Goal: Information Seeking & Learning: Compare options

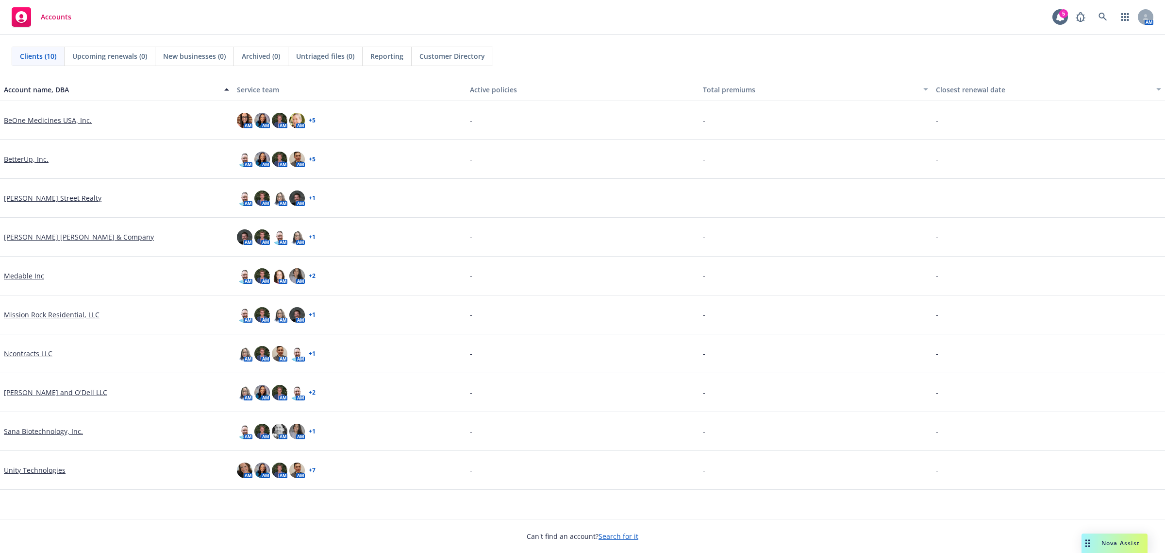
click at [50, 471] on link "Unity Technologies" at bounding box center [35, 470] width 62 height 10
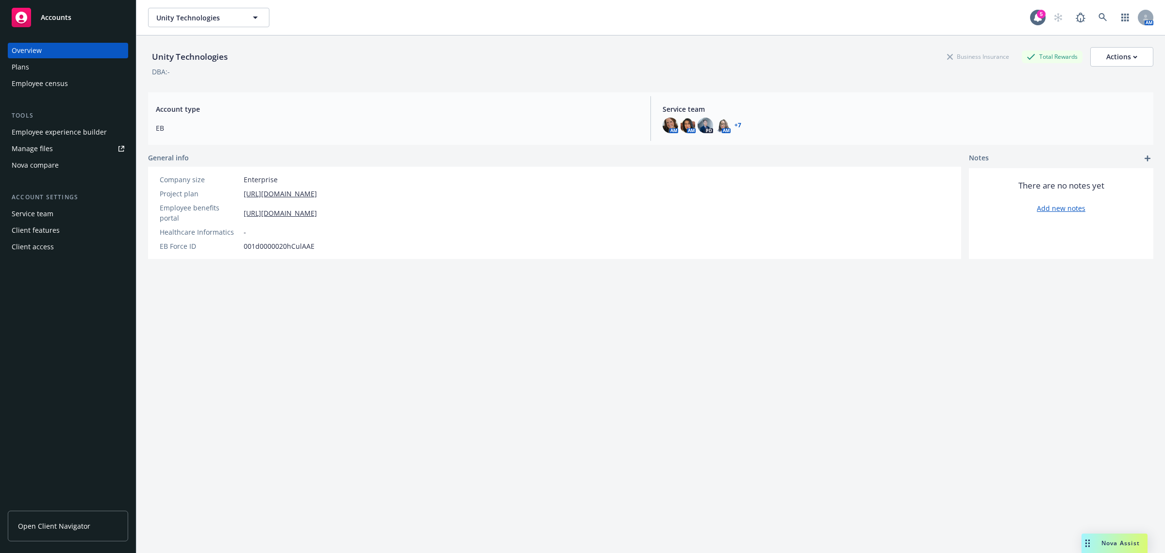
click at [51, 164] on div "Nova compare" at bounding box center [35, 165] width 47 height 16
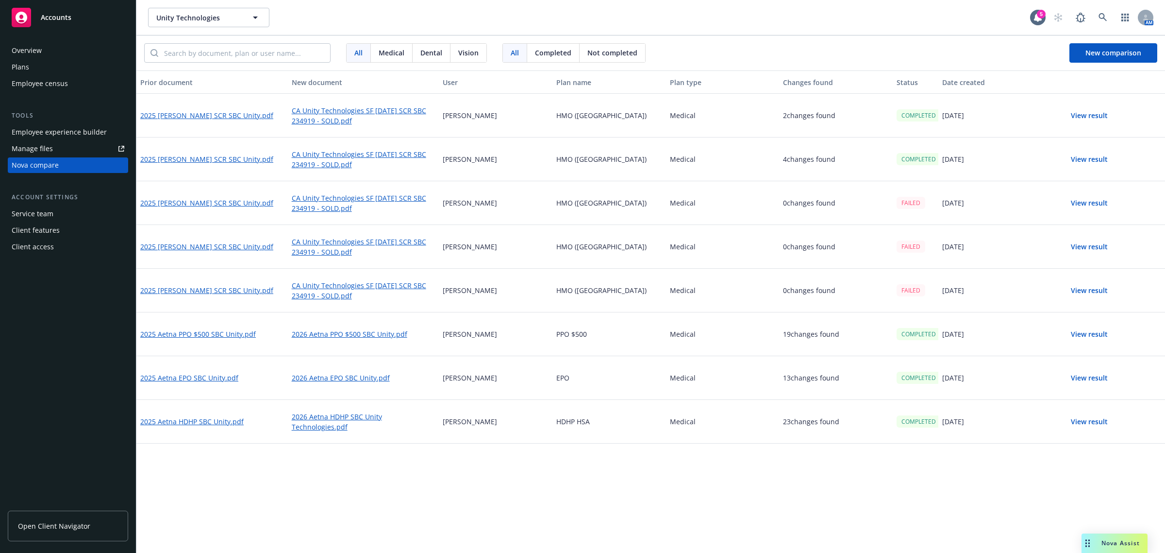
click at [1083, 158] on button "View result" at bounding box center [1090, 159] width 68 height 19
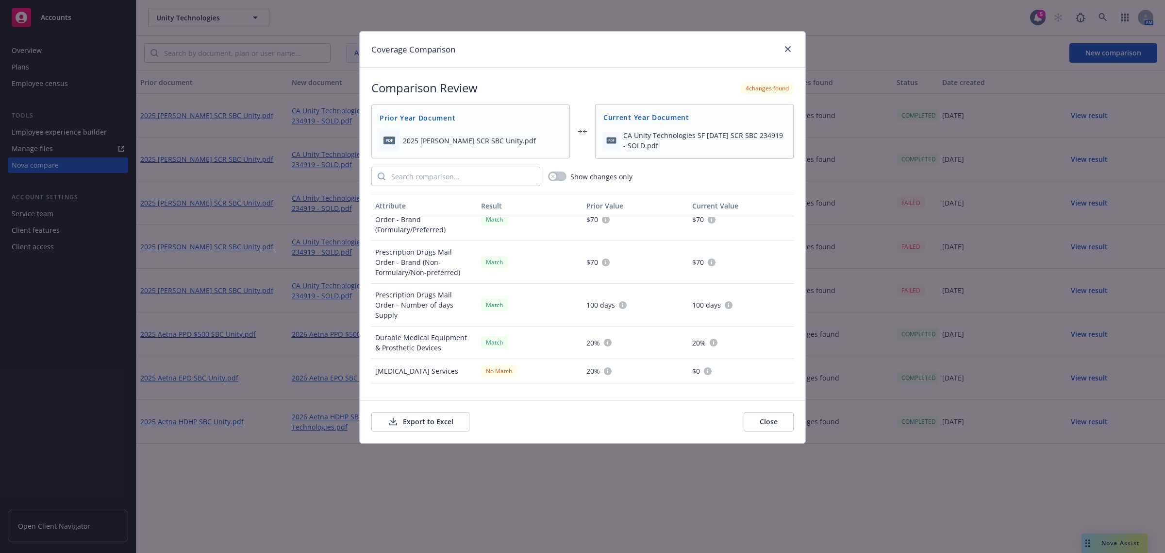
scroll to position [771, 0]
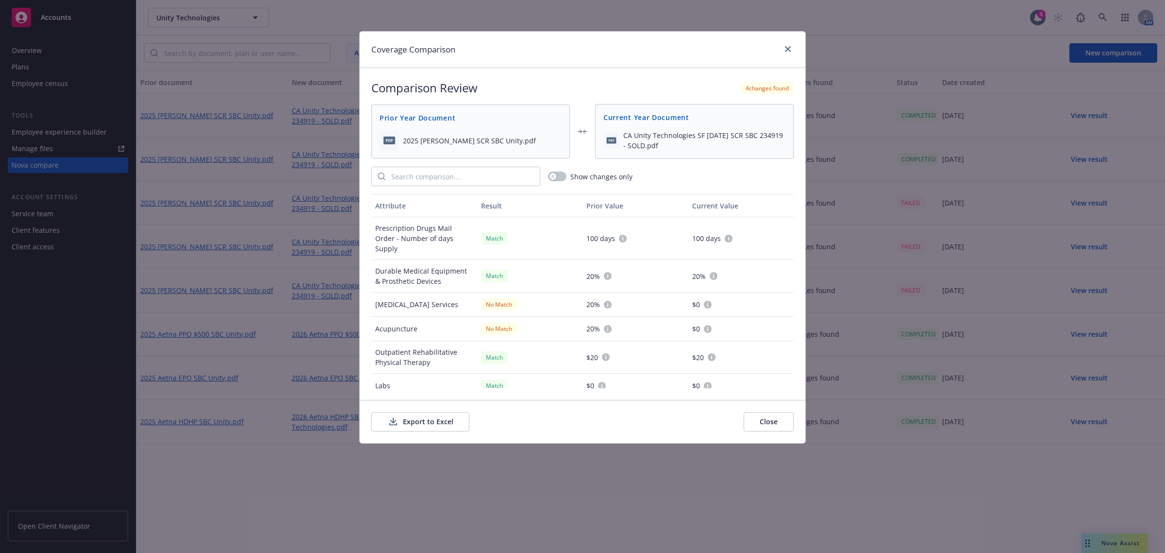
click at [771, 422] on button "Close" at bounding box center [769, 421] width 50 height 19
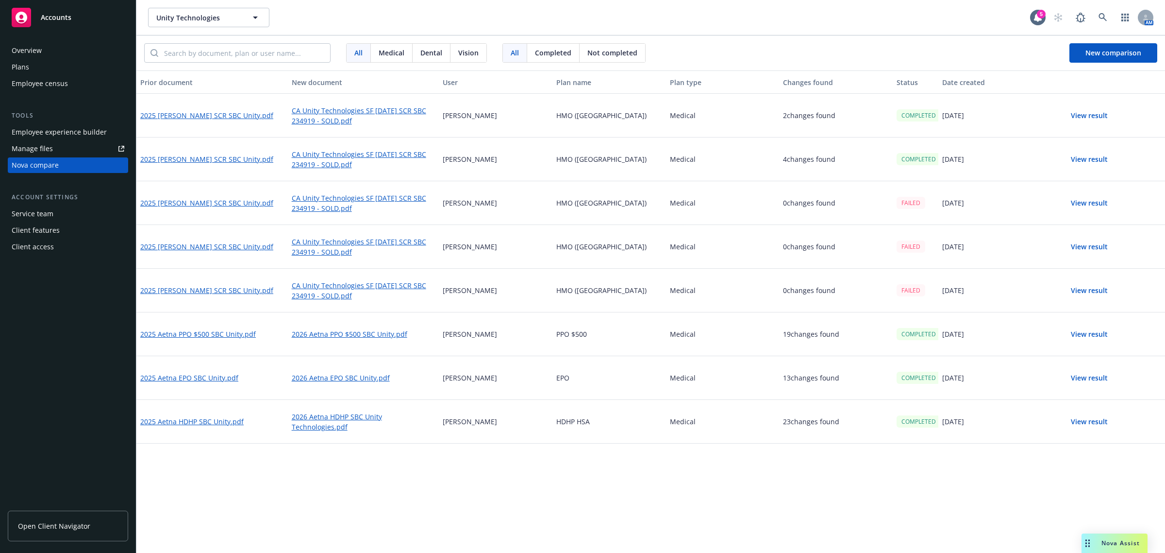
click at [1082, 119] on button "View result" at bounding box center [1090, 115] width 68 height 19
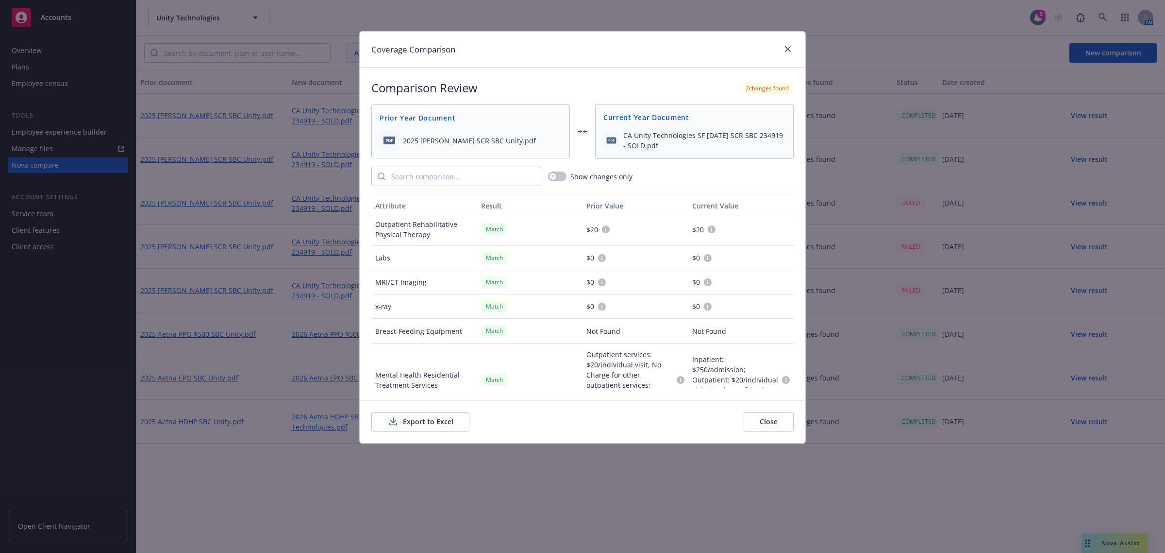
scroll to position [785, 0]
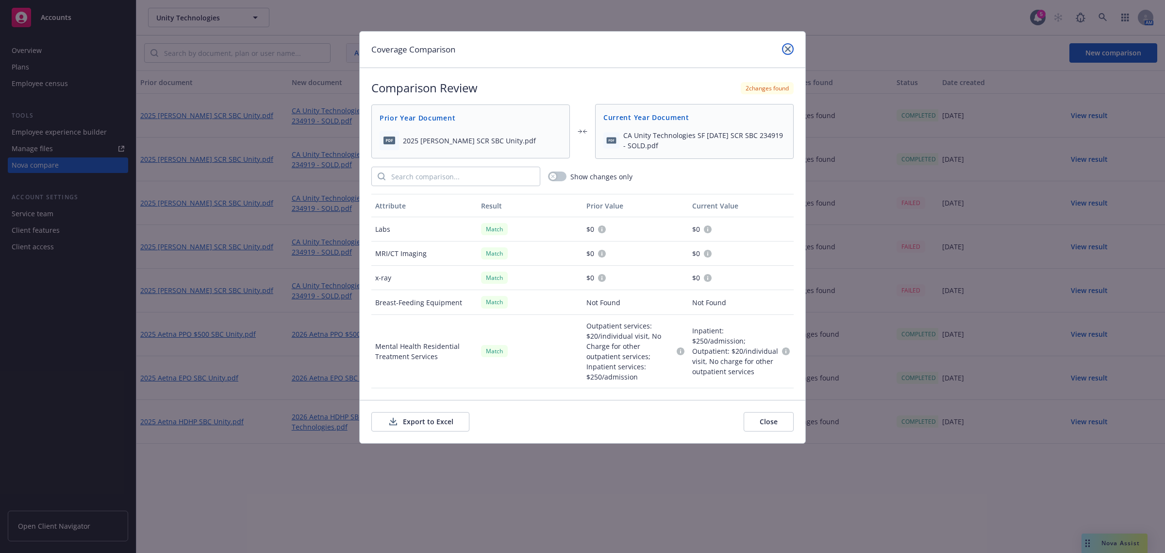
click at [784, 52] on link "close" at bounding box center [788, 49] width 12 height 12
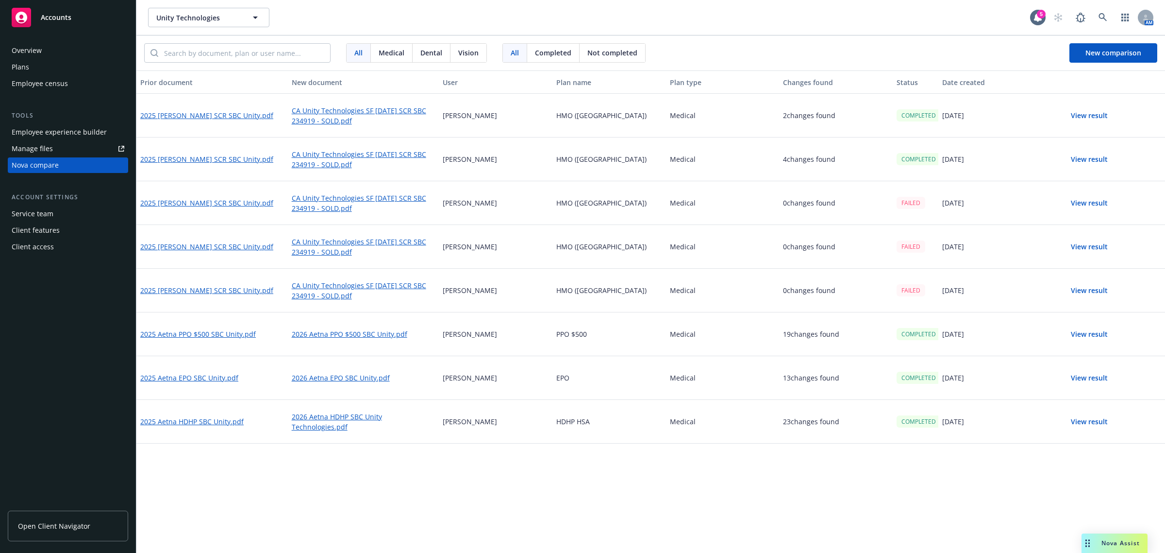
click at [1083, 166] on button "View result" at bounding box center [1090, 159] width 68 height 19
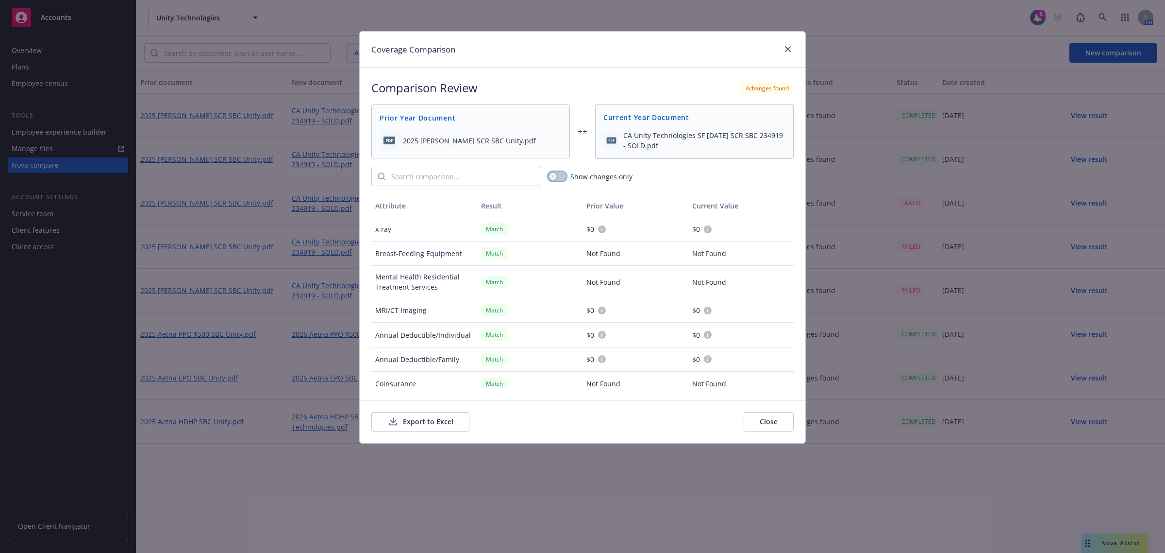
click at [566, 178] on button "button" at bounding box center [557, 176] width 18 height 10
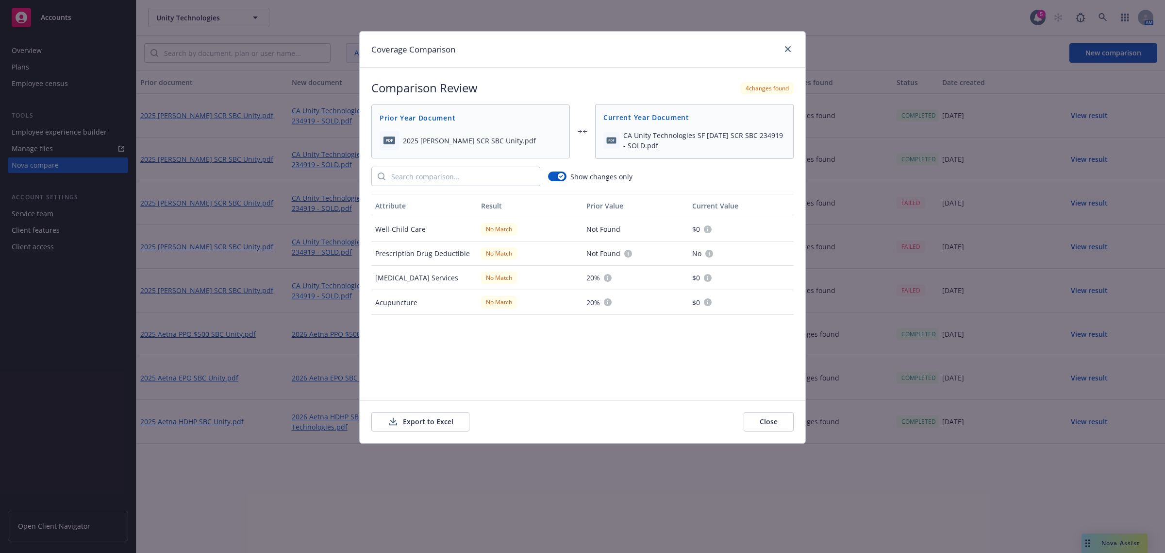
click at [765, 423] on button "Close" at bounding box center [769, 421] width 50 height 19
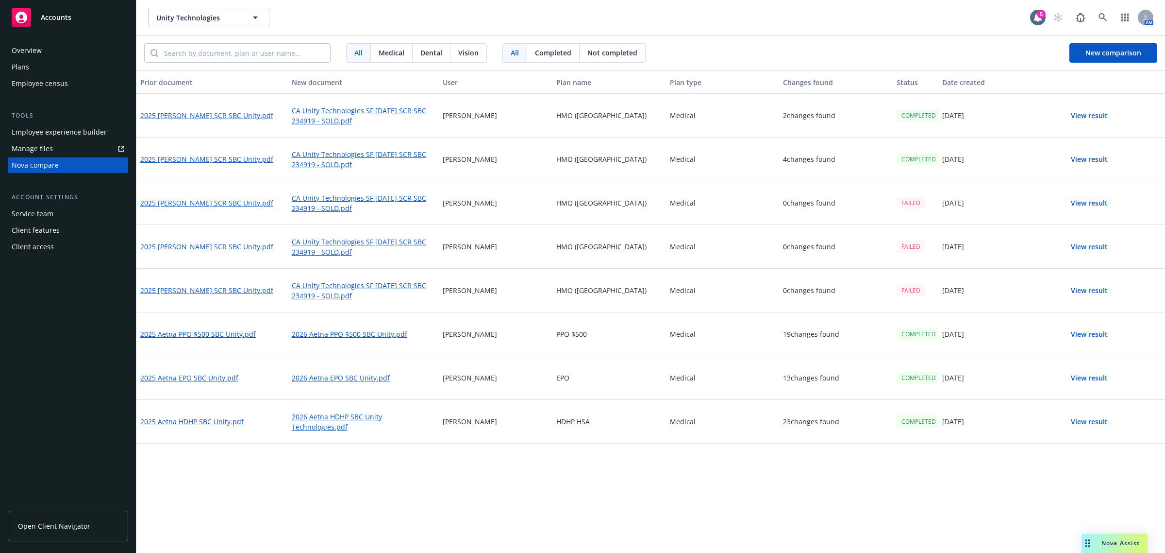
click at [1092, 166] on button "View result" at bounding box center [1090, 159] width 68 height 19
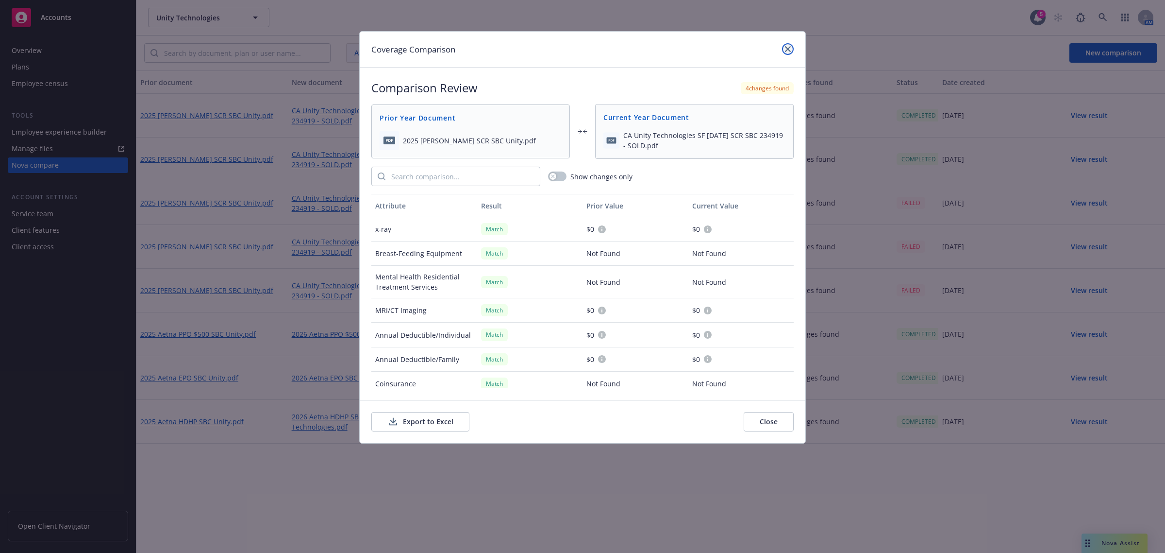
click at [793, 51] on link "close" at bounding box center [788, 49] width 12 height 12
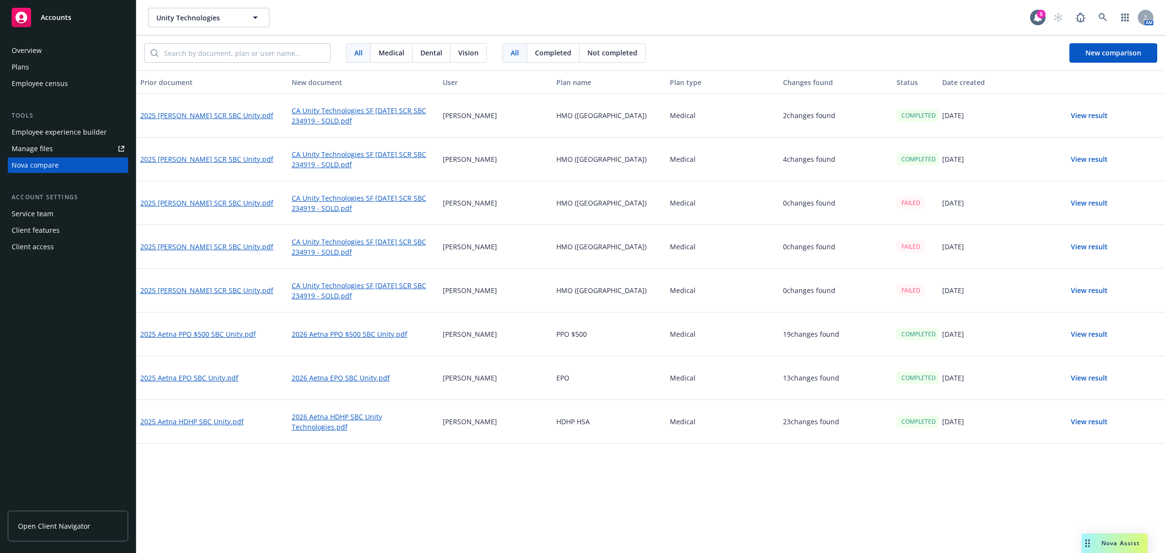
click at [1091, 120] on button "View result" at bounding box center [1090, 115] width 68 height 19
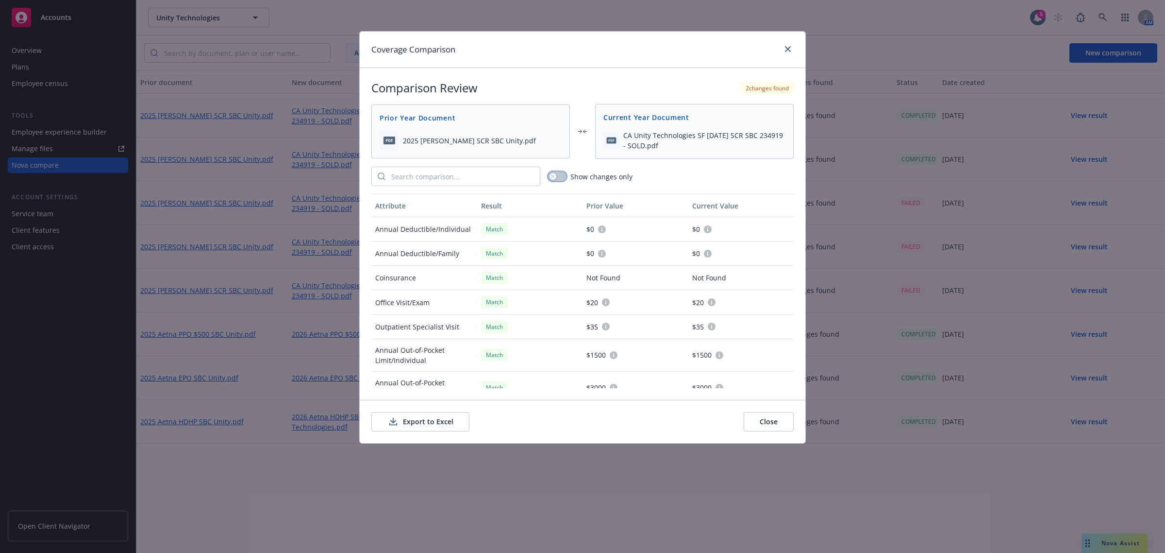
click at [557, 178] on button "button" at bounding box center [557, 176] width 18 height 10
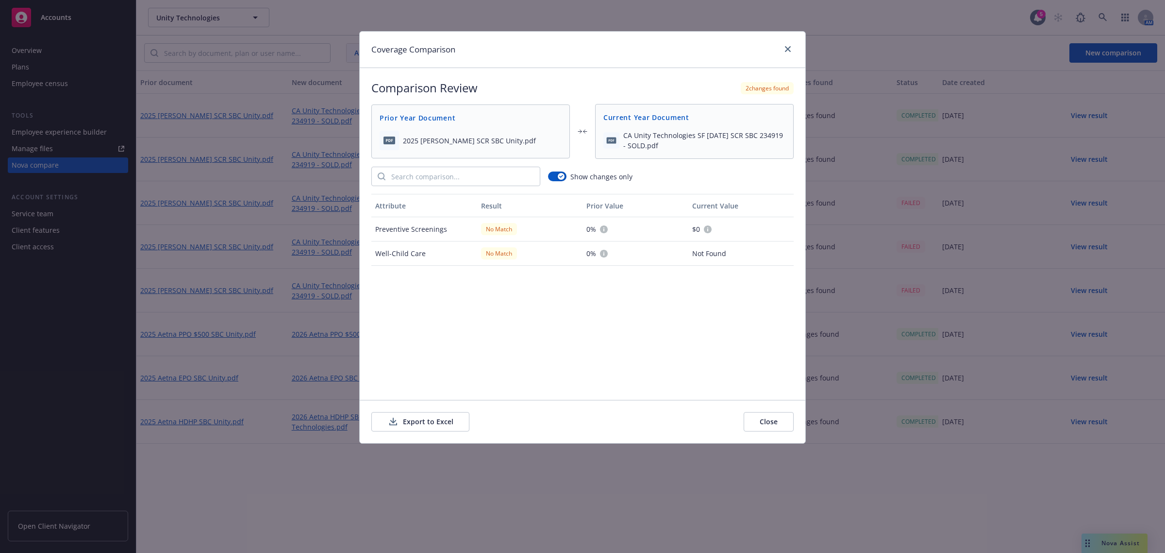
click at [547, 175] on div "Show changes only" at bounding box center [582, 176] width 422 height 19
click at [554, 176] on button "button" at bounding box center [557, 176] width 18 height 10
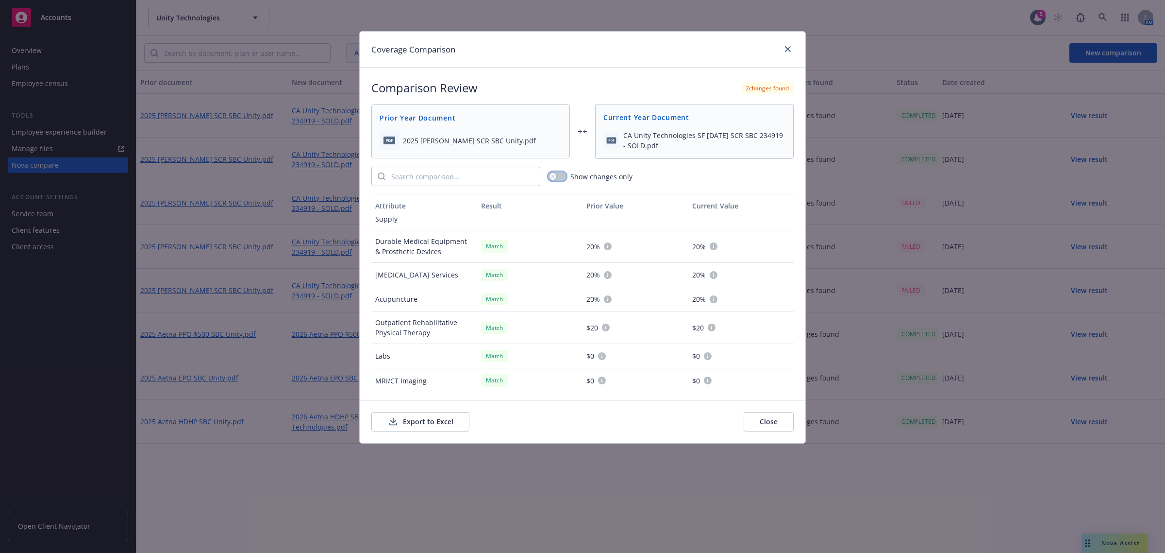
scroll to position [664, 0]
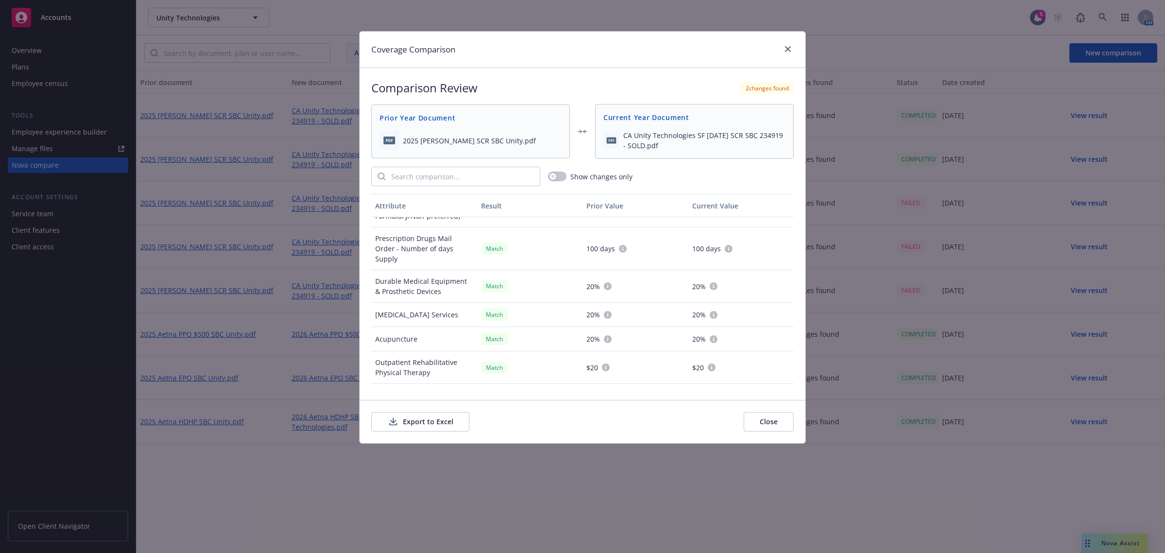
click at [763, 420] on button "Close" at bounding box center [769, 421] width 50 height 19
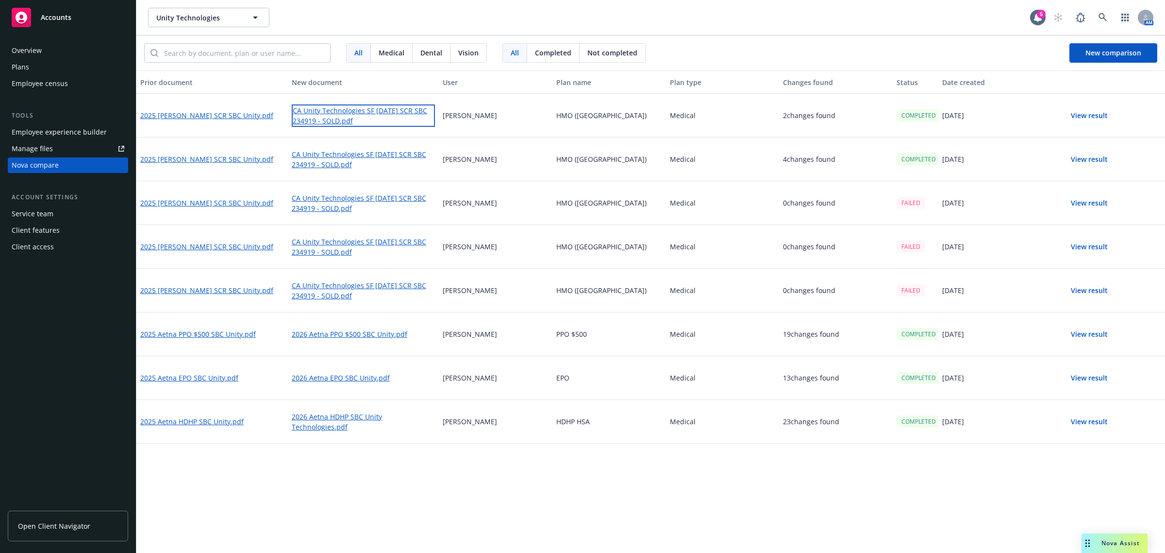
click at [336, 119] on link "CA Unity Technologies SF January 2026 SCR SBC 234919 - SOLD.pdf" at bounding box center [364, 115] width 144 height 22
click at [1106, 163] on button "View result" at bounding box center [1090, 159] width 68 height 19
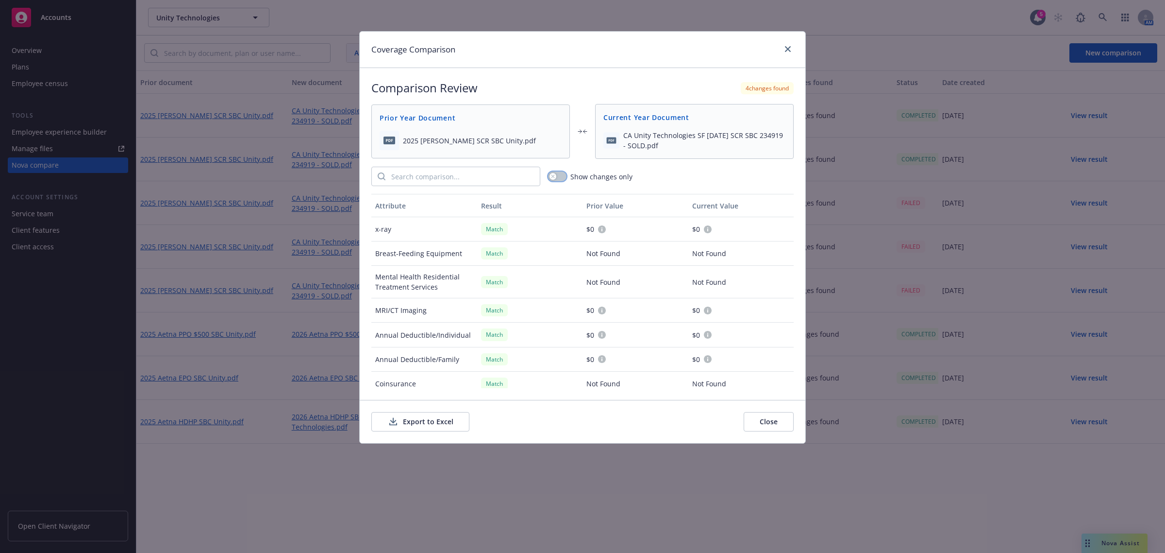
click at [561, 180] on button "button" at bounding box center [557, 176] width 18 height 10
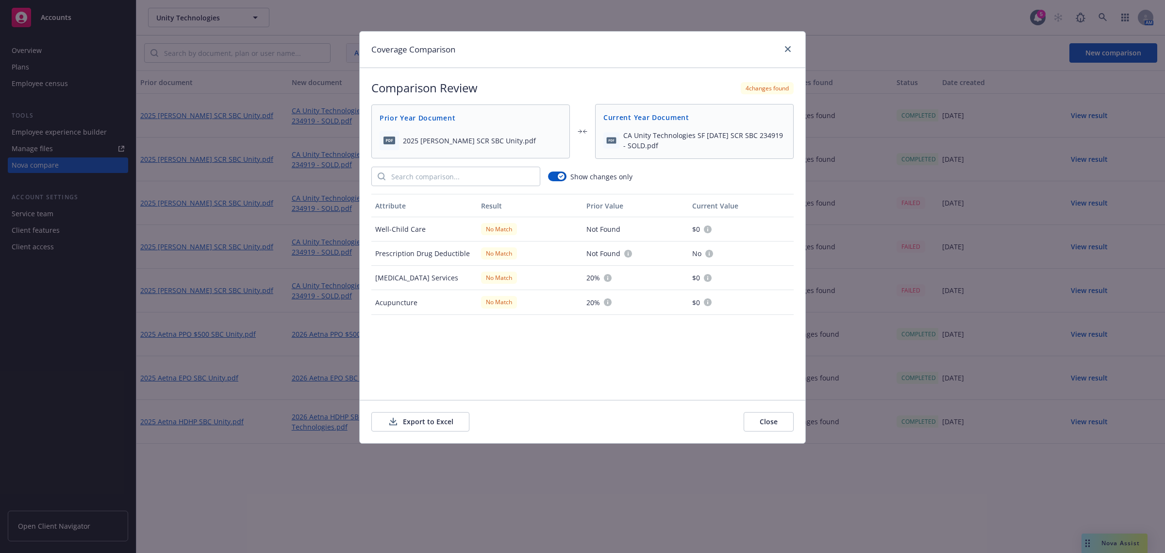
click at [627, 253] on icon at bounding box center [628, 254] width 8 height 8
click at [628, 254] on icon at bounding box center [628, 254] width 8 height 8
click at [416, 249] on div "Prescription Drug Deductible" at bounding box center [424, 253] width 106 height 24
click at [766, 428] on button "Close" at bounding box center [769, 421] width 50 height 19
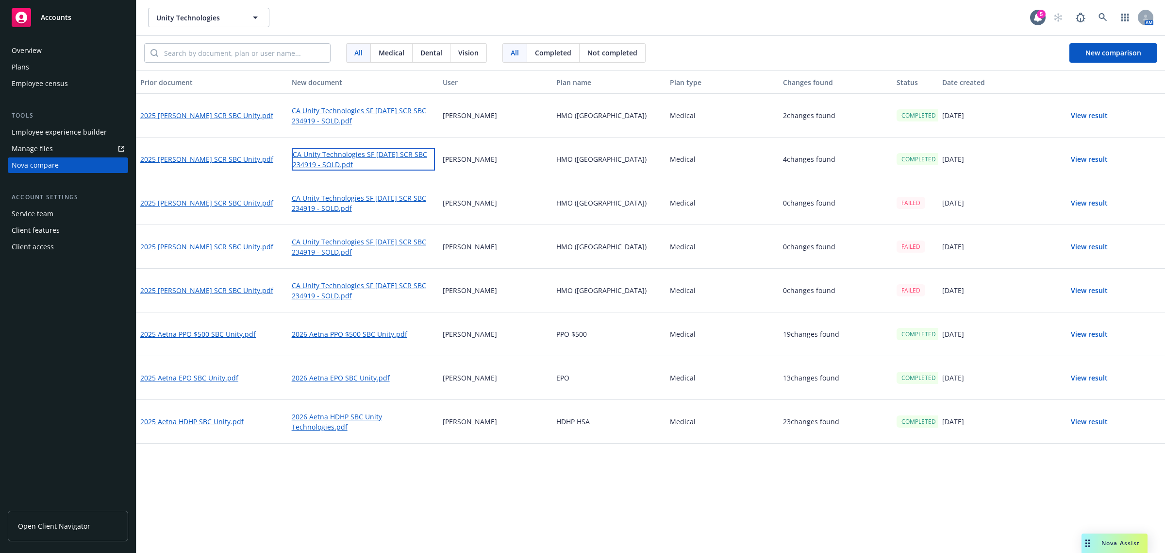
click at [355, 162] on link "CA Unity Technologies SF January 2026 SCR SBC 234919 - SOLD.pdf" at bounding box center [364, 159] width 144 height 22
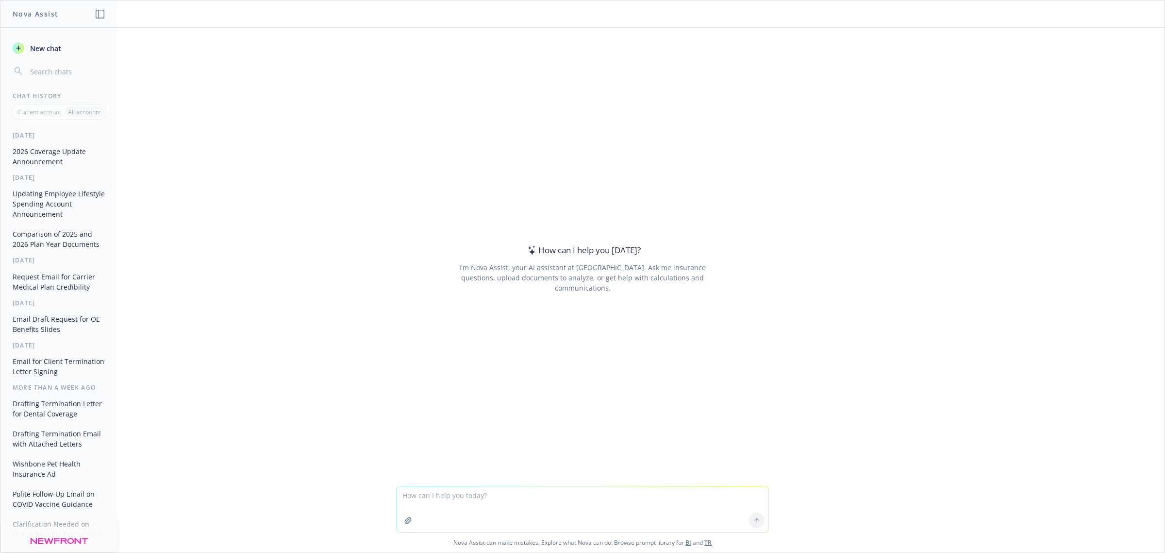
click at [53, 239] on button "Comparison of 2025 and 2026 Plan Year Documents" at bounding box center [59, 239] width 101 height 26
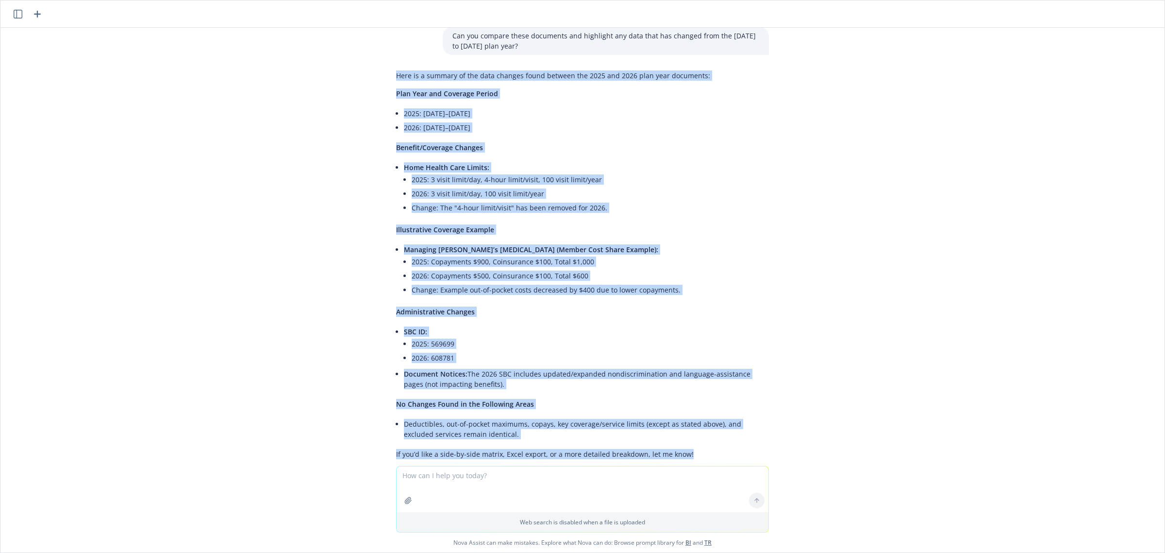
scroll to position [74, 0]
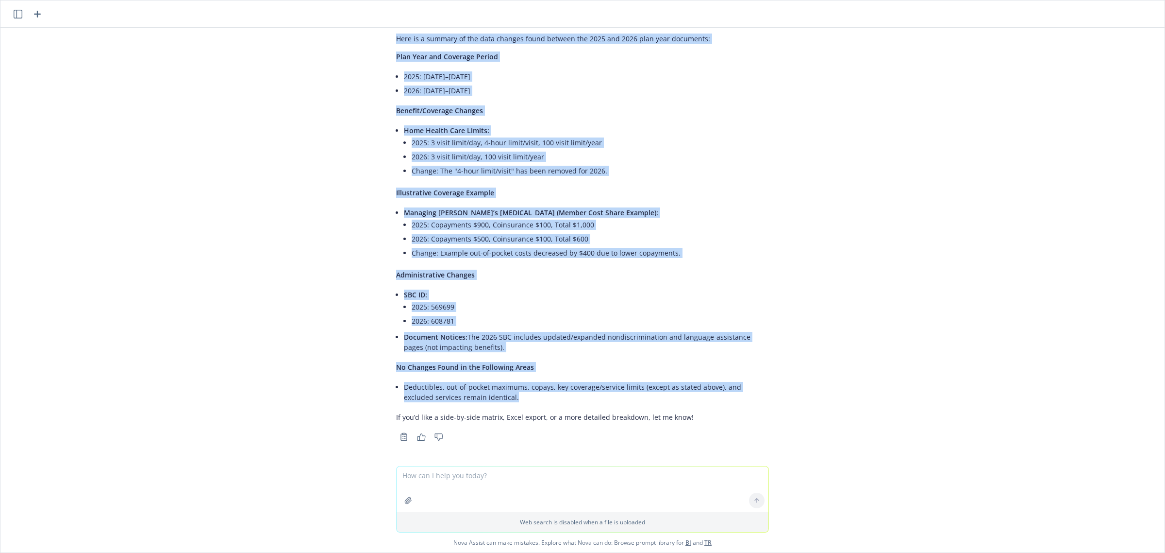
drag, startPoint x: 385, startPoint y: 111, endPoint x: 484, endPoint y: 397, distance: 303.0
click at [484, 397] on div "Here is a summary of the data changes found between the 2025 and 2026 plan year…" at bounding box center [582, 237] width 388 height 414
copy div "Lore ip d sitamet co adi elit seddoei tempo incidid utl 0095 etd 9912 magn aliq…"
click at [797, 224] on div "pdf 2026 [PERSON_NAME] SCAL SBC Unity.pdf pdf 2025 [PERSON_NAME] SCR SBC Unity.…" at bounding box center [582, 247] width 1164 height 438
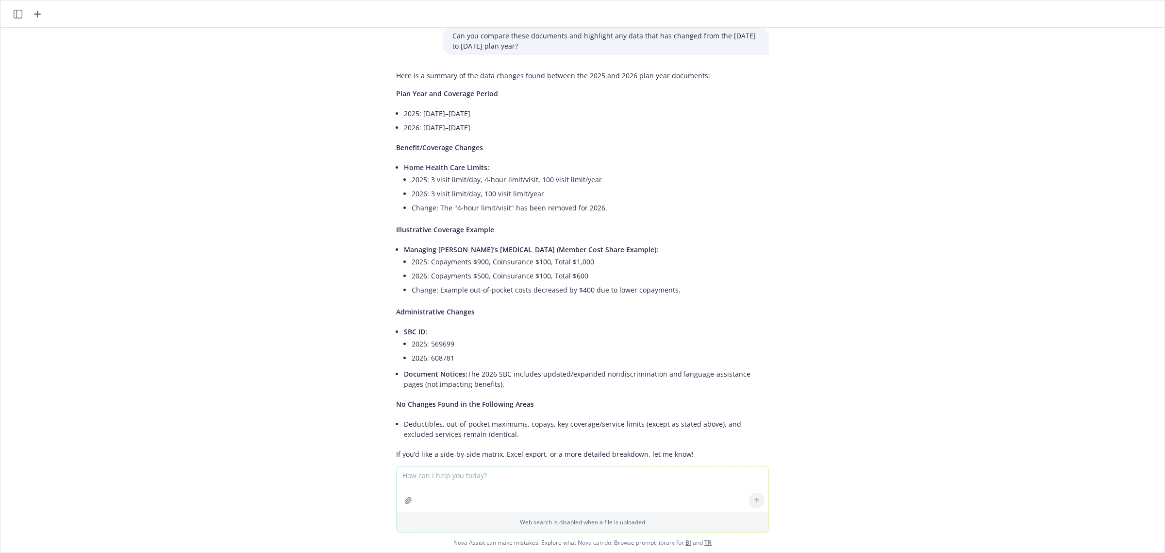
scroll to position [0, 0]
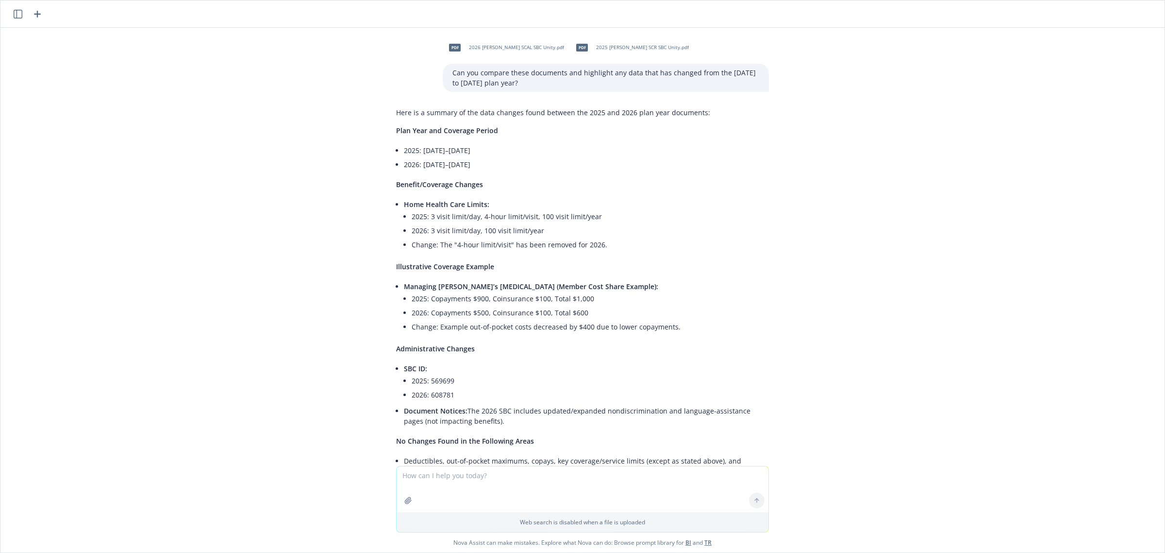
click at [405, 500] on icon "button" at bounding box center [408, 500] width 6 height 6
drag, startPoint x: 513, startPoint y: 83, endPoint x: 438, endPoint y: 71, distance: 76.1
click at [443, 71] on div "Can you compare these documents and highlight any data that has changed from th…" at bounding box center [606, 78] width 326 height 28
copy p "Can you compare these documents and highlight any data that has changed from th…"
click at [405, 504] on icon "button" at bounding box center [409, 500] width 8 height 8
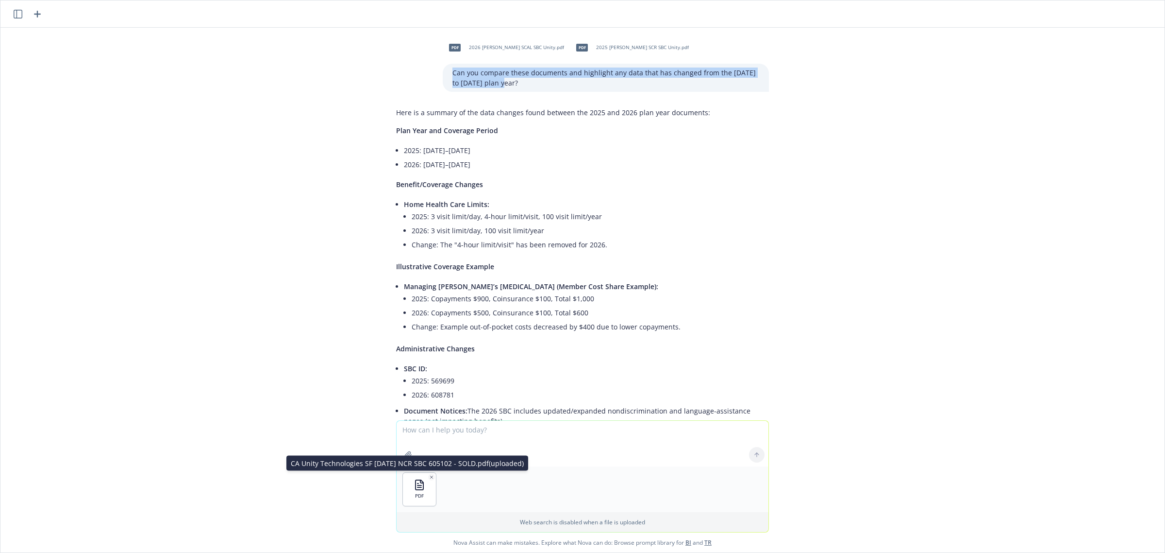
click at [417, 489] on icon "button" at bounding box center [420, 485] width 8 height 10
click at [405, 457] on icon "button" at bounding box center [409, 455] width 8 height 8
click at [477, 435] on textarea at bounding box center [583, 444] width 372 height 46
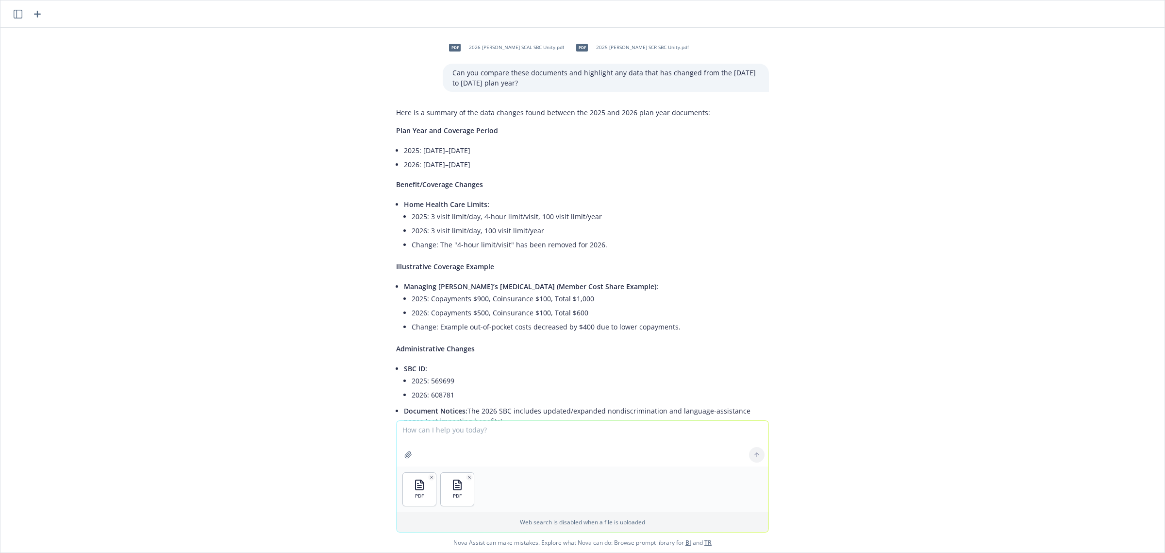
paste textarea "Can you compare these documents and highlight any data that has changed from th…"
type textarea "Can you compare these documents and highlight any data that has changed from th…"
click at [754, 456] on icon at bounding box center [757, 454] width 7 height 7
click at [576, 54] on div "pdf 2025 [PERSON_NAME] SCR SBC Unity.pdf" at bounding box center [630, 47] width 121 height 24
click at [477, 43] on div "pdf 2026 [PERSON_NAME] SCAL SBC Unity.pdf" at bounding box center [504, 47] width 123 height 24
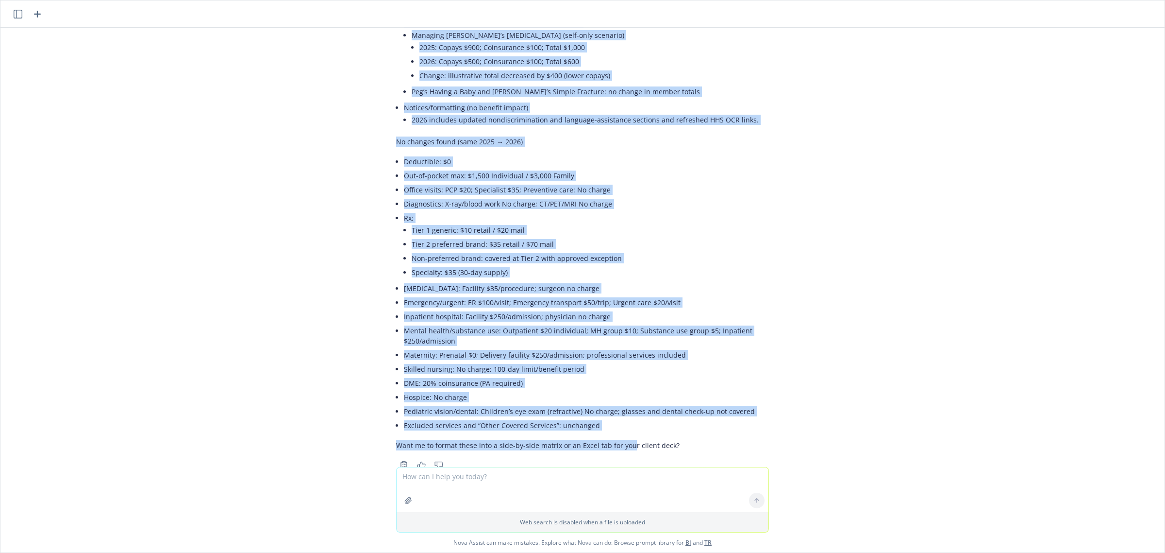
scroll to position [827, 0]
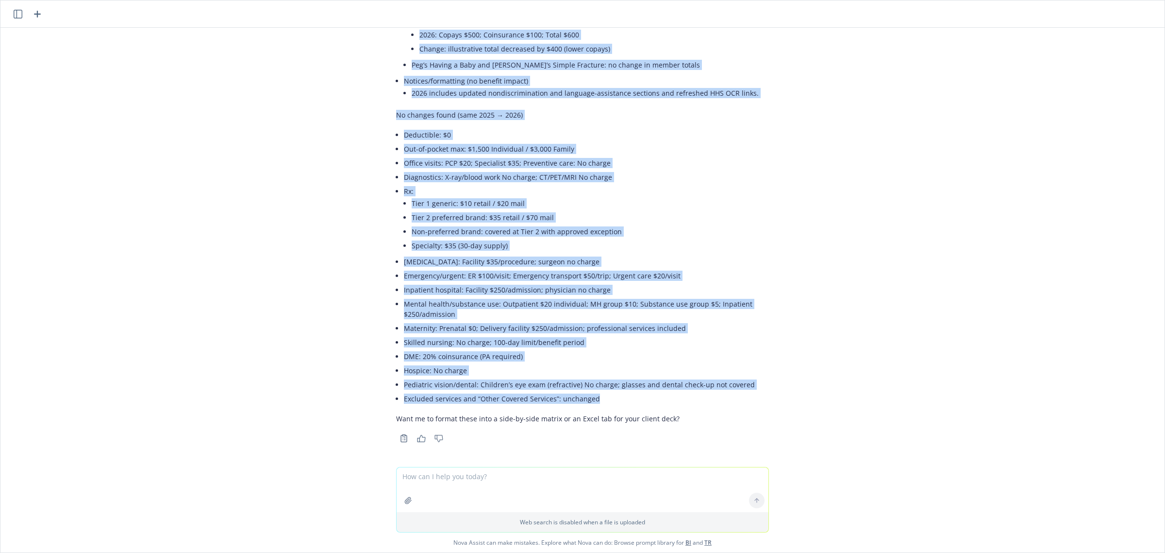
drag, startPoint x: 384, startPoint y: 202, endPoint x: 641, endPoint y: 404, distance: 327.2
click at [641, 404] on div "Here’s a concise change log from [DATE] to [DATE] for the attached SBCs ([PERSO…" at bounding box center [582, 107] width 388 height 675
copy div "Lore’i d sitamet consec adi elit 0491 se 9629 doe tem incididu UTLa (Etdolo Mag…"
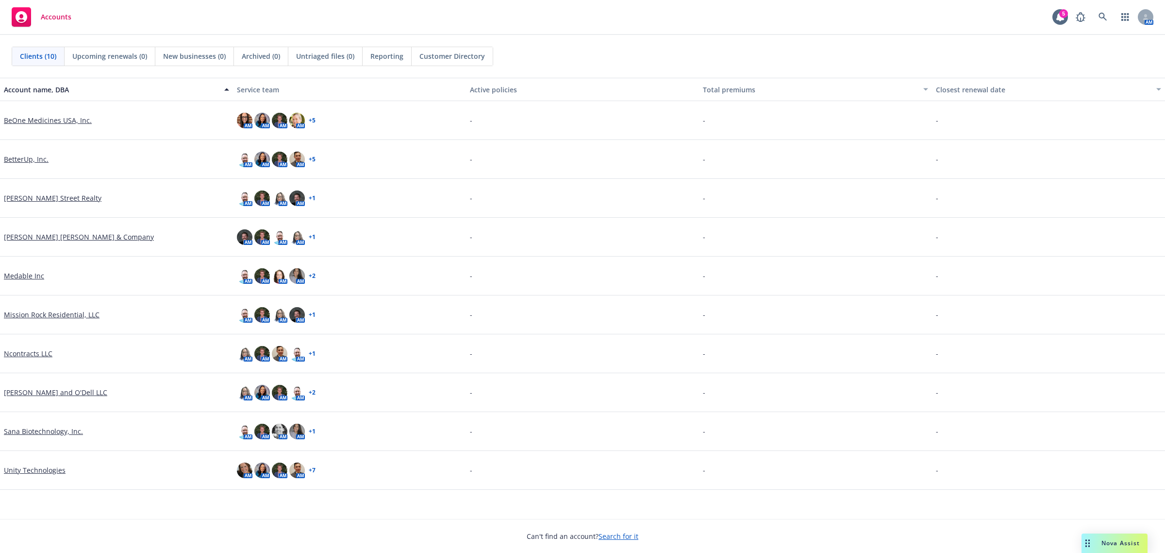
click at [37, 465] on link "Unity Technologies" at bounding box center [35, 470] width 62 height 10
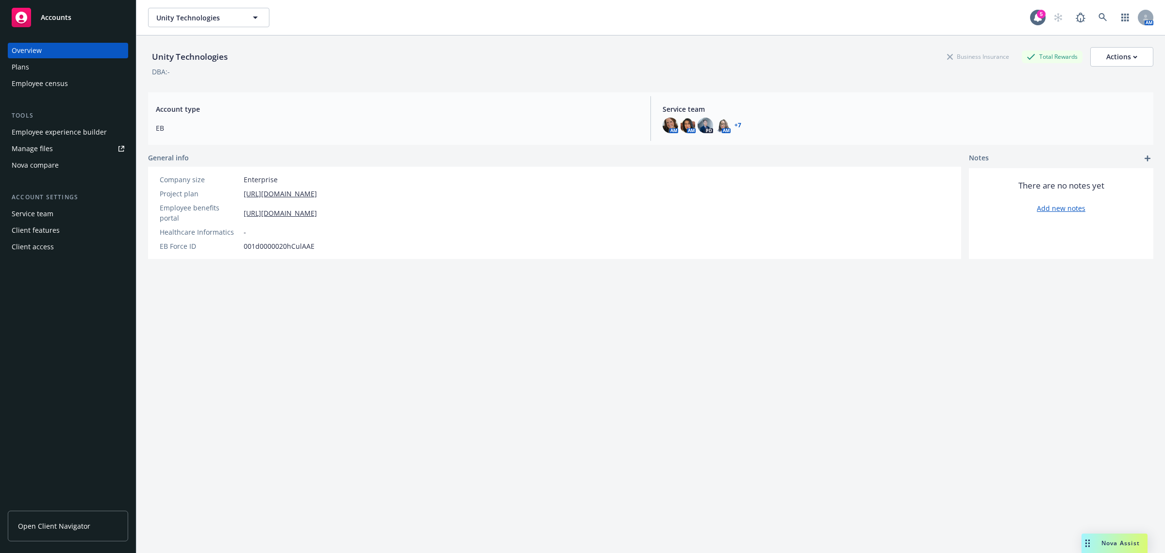
click at [59, 67] on div "Plans" at bounding box center [68, 67] width 113 height 16
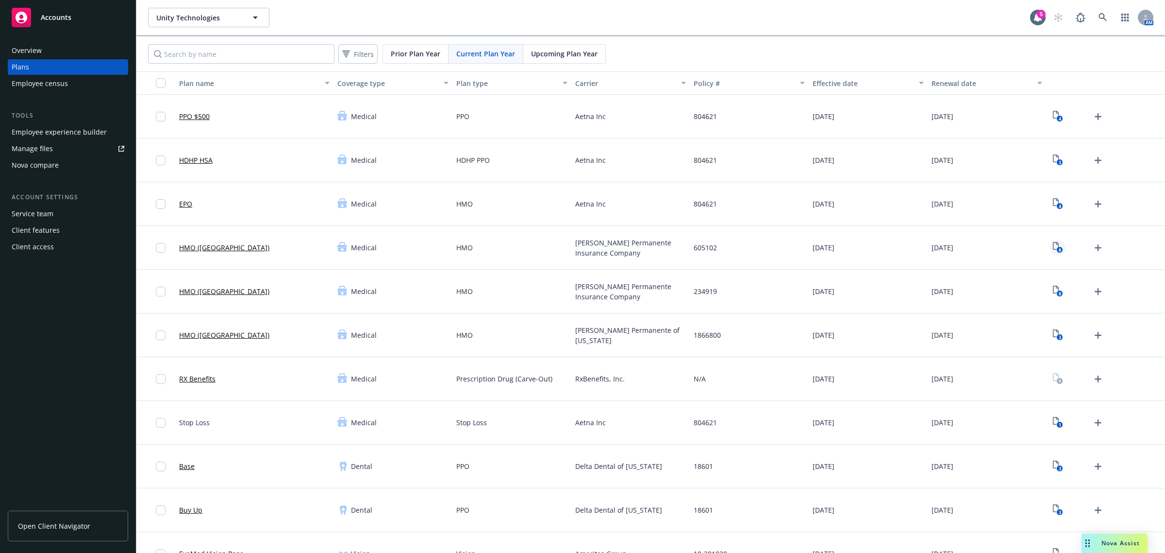
click at [1053, 246] on icon "6" at bounding box center [1058, 247] width 10 height 11
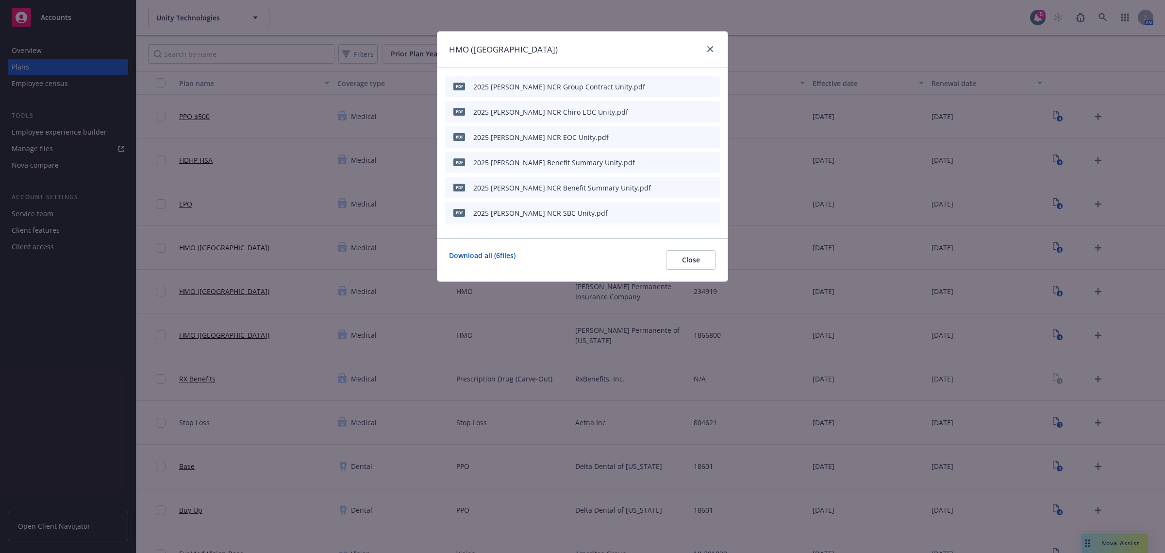
click at [679, 213] on icon "download file" at bounding box center [679, 212] width 8 height 8
